Goal: Task Accomplishment & Management: Manage account settings

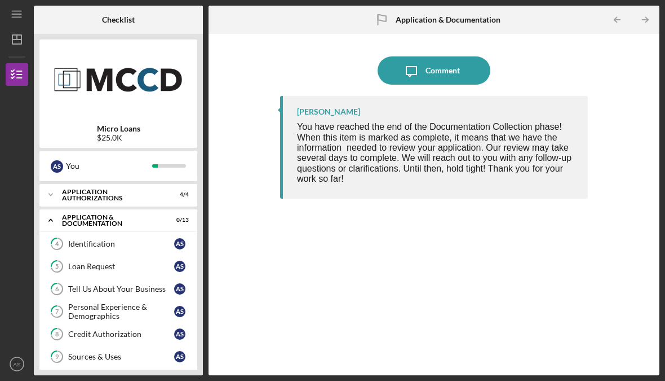
scroll to position [230, 0]
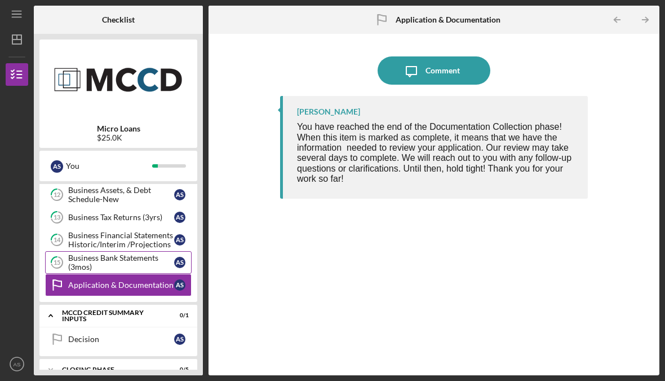
click at [157, 259] on div "Business Bank Statements (3mos)" at bounding box center [121, 262] width 106 height 18
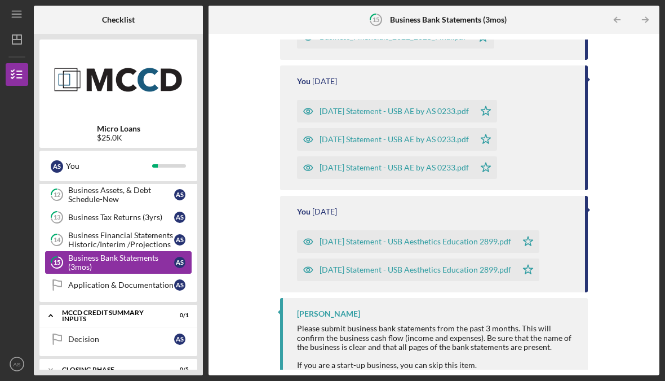
scroll to position [189, 0]
click at [155, 243] on div "Business Financial Statements Historic/Interim /Projections" at bounding box center [121, 240] width 106 height 18
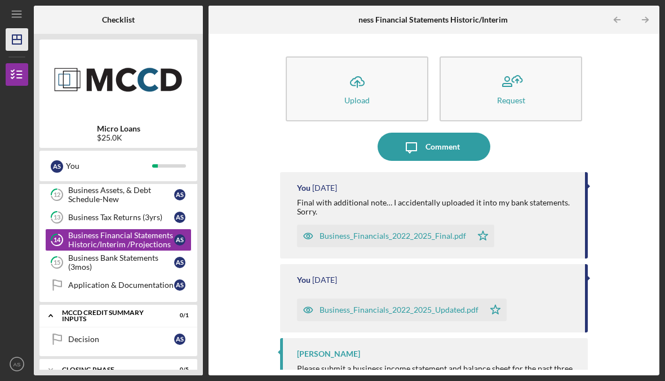
click at [16, 43] on icon "Icon/Dashboard" at bounding box center [17, 39] width 28 height 28
